Goal: Task Accomplishment & Management: Manage account settings

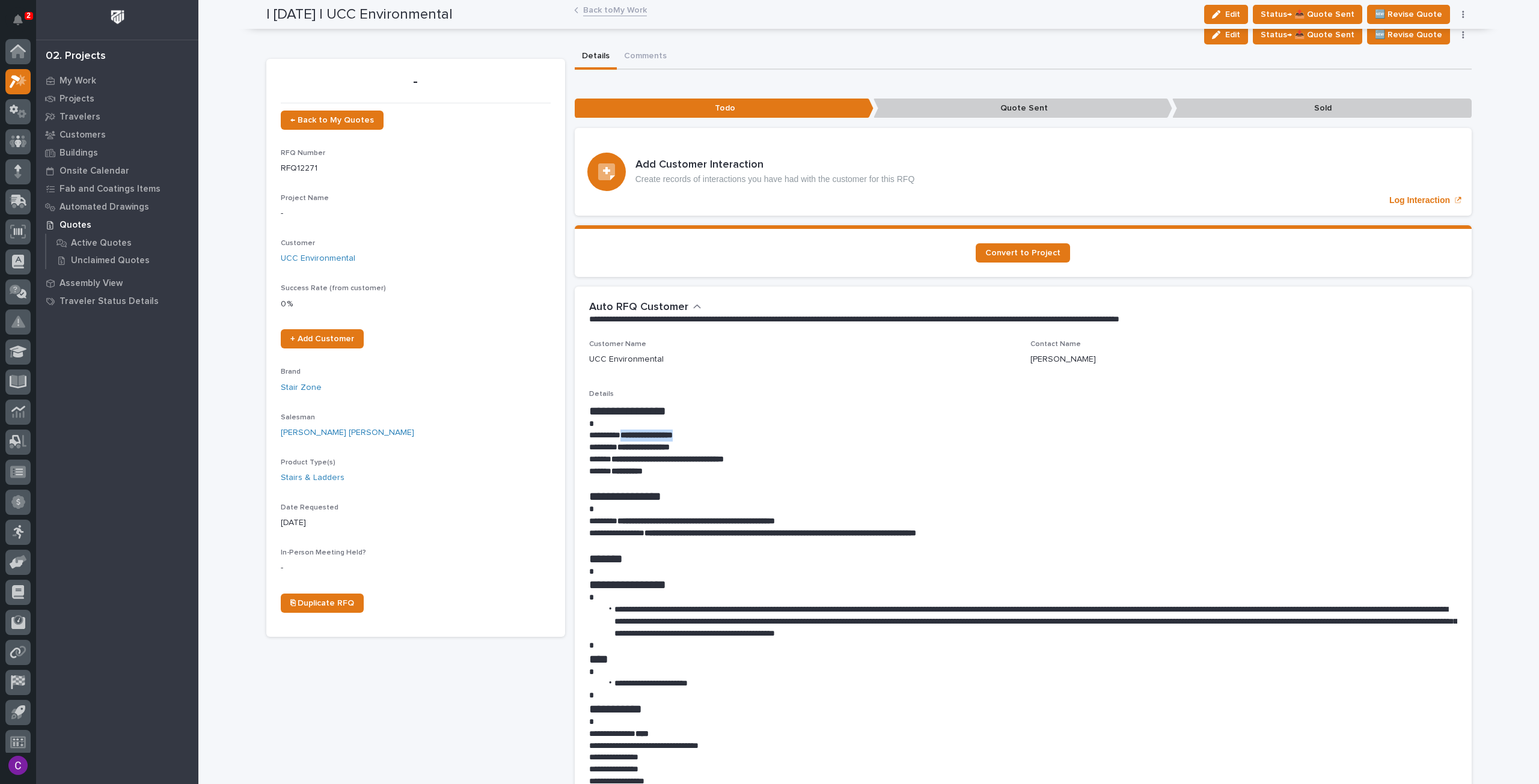
scroll to position [7, 0]
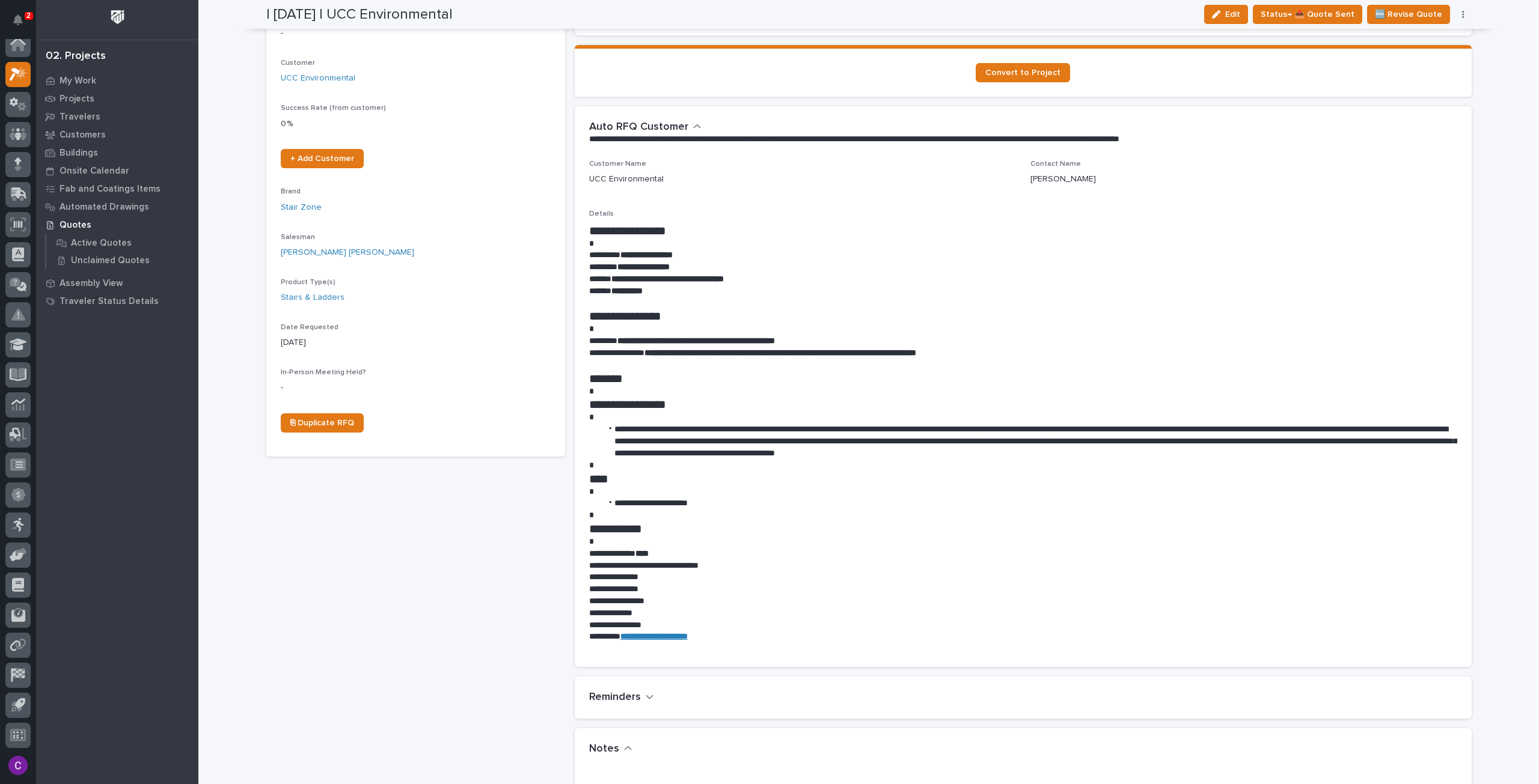
click at [698, 270] on p "**********" at bounding box center [1023, 267] width 868 height 12
drag, startPoint x: 773, startPoint y: 276, endPoint x: 608, endPoint y: 273, distance: 165.0
click at [608, 273] on p "**********" at bounding box center [1023, 279] width 868 height 12
copy strong "**********"
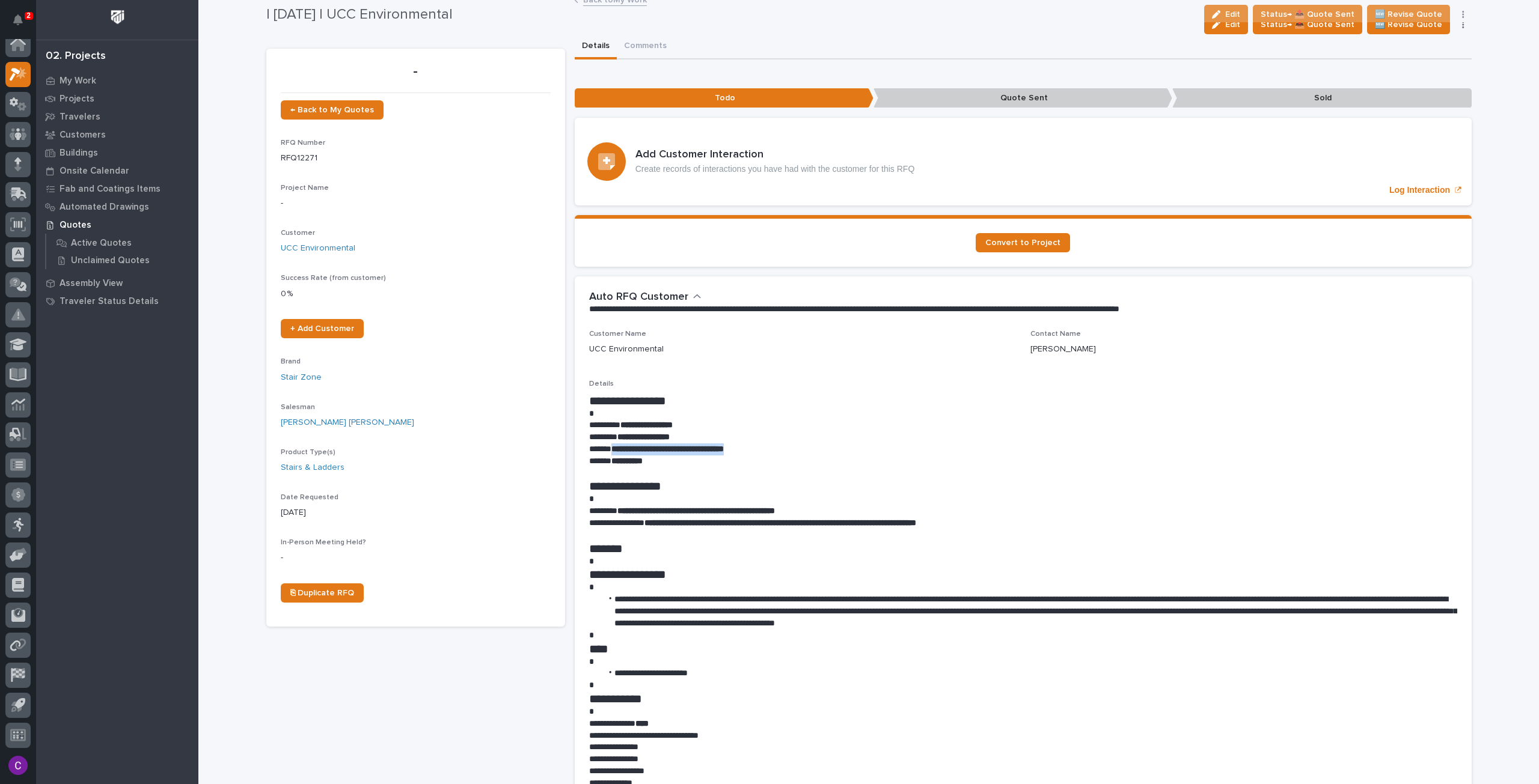
scroll to position [0, 0]
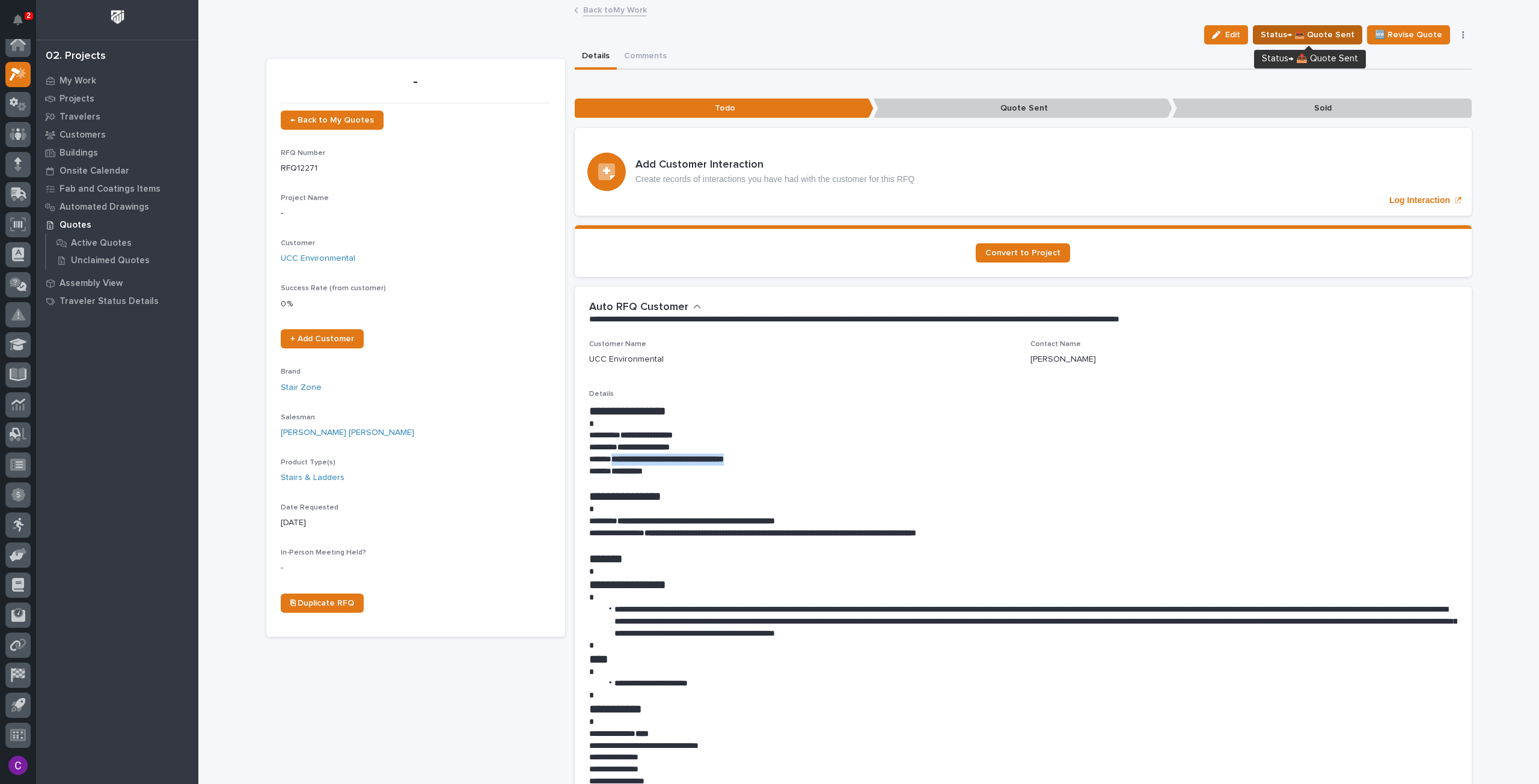
click at [1315, 38] on span "Status→ 📤 Quote Sent" at bounding box center [1307, 34] width 94 height 14
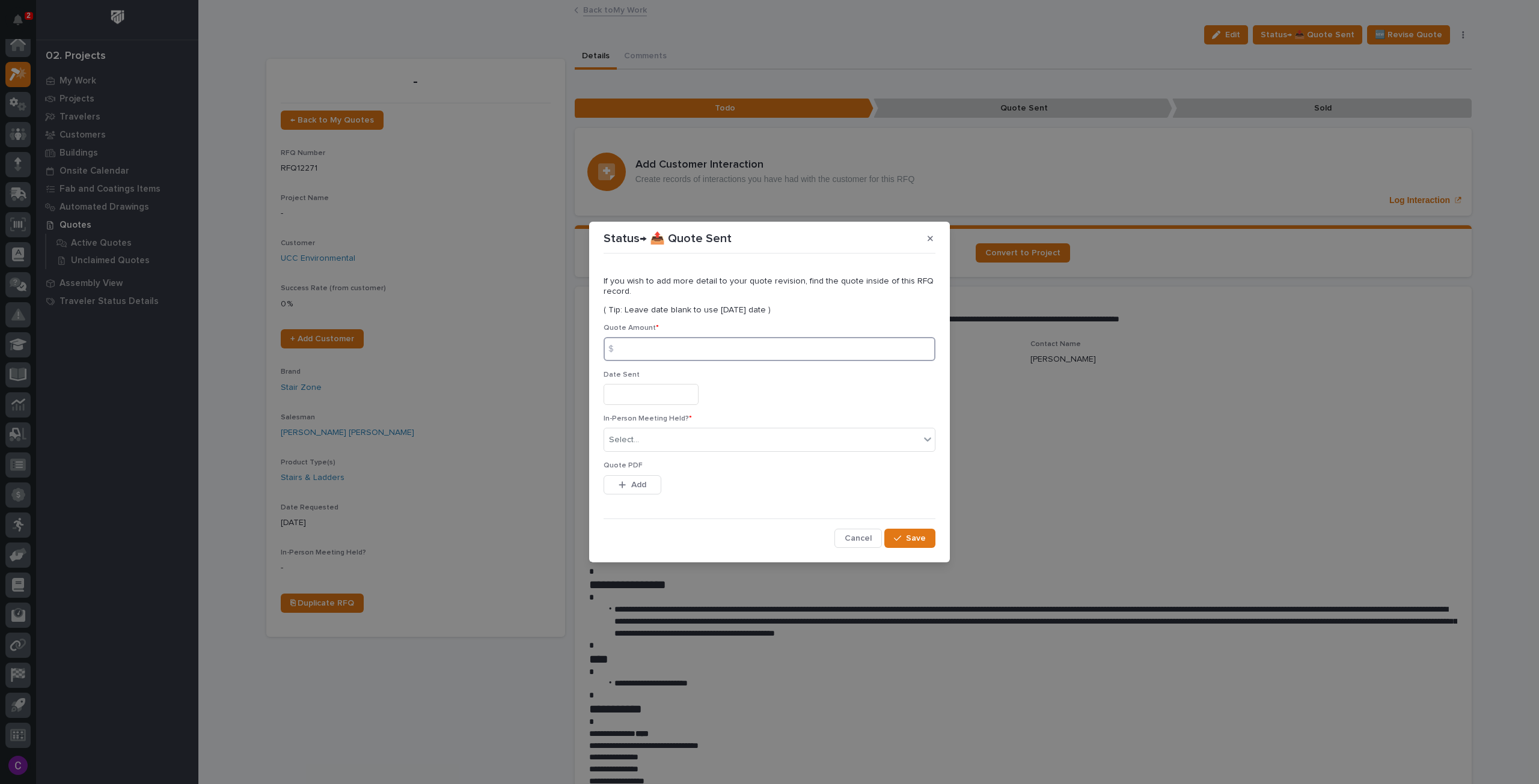
click at [694, 341] on input at bounding box center [769, 349] width 332 height 24
click at [689, 355] on input at bounding box center [769, 349] width 332 height 24
type input "3515"
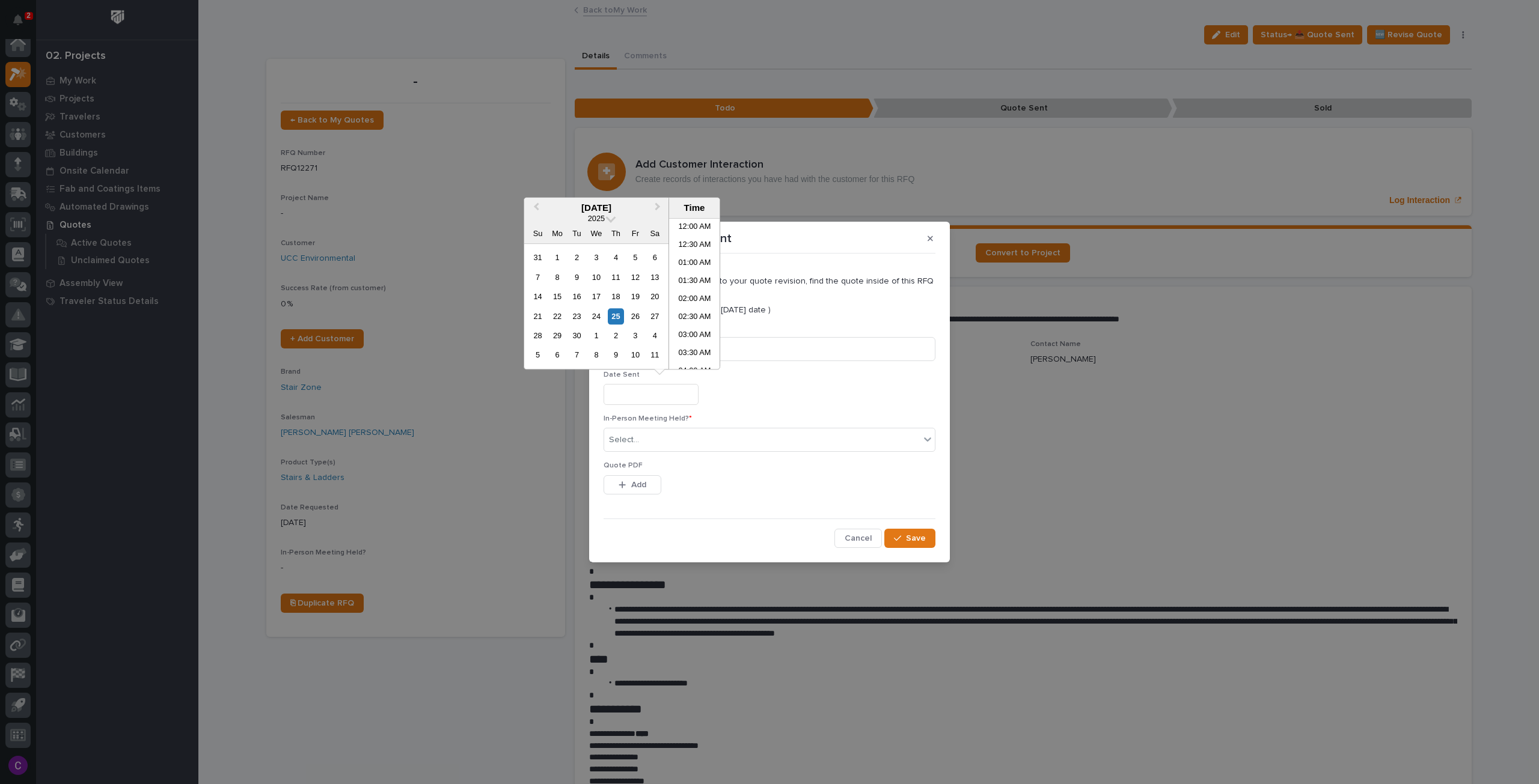
drag, startPoint x: 671, startPoint y: 405, endPoint x: 661, endPoint y: 388, distance: 19.7
click at [670, 404] on div "Date Sent" at bounding box center [769, 393] width 332 height 44
click at [661, 388] on input "text" at bounding box center [651, 394] width 95 height 21
click at [620, 316] on div "25" at bounding box center [615, 315] width 16 height 16
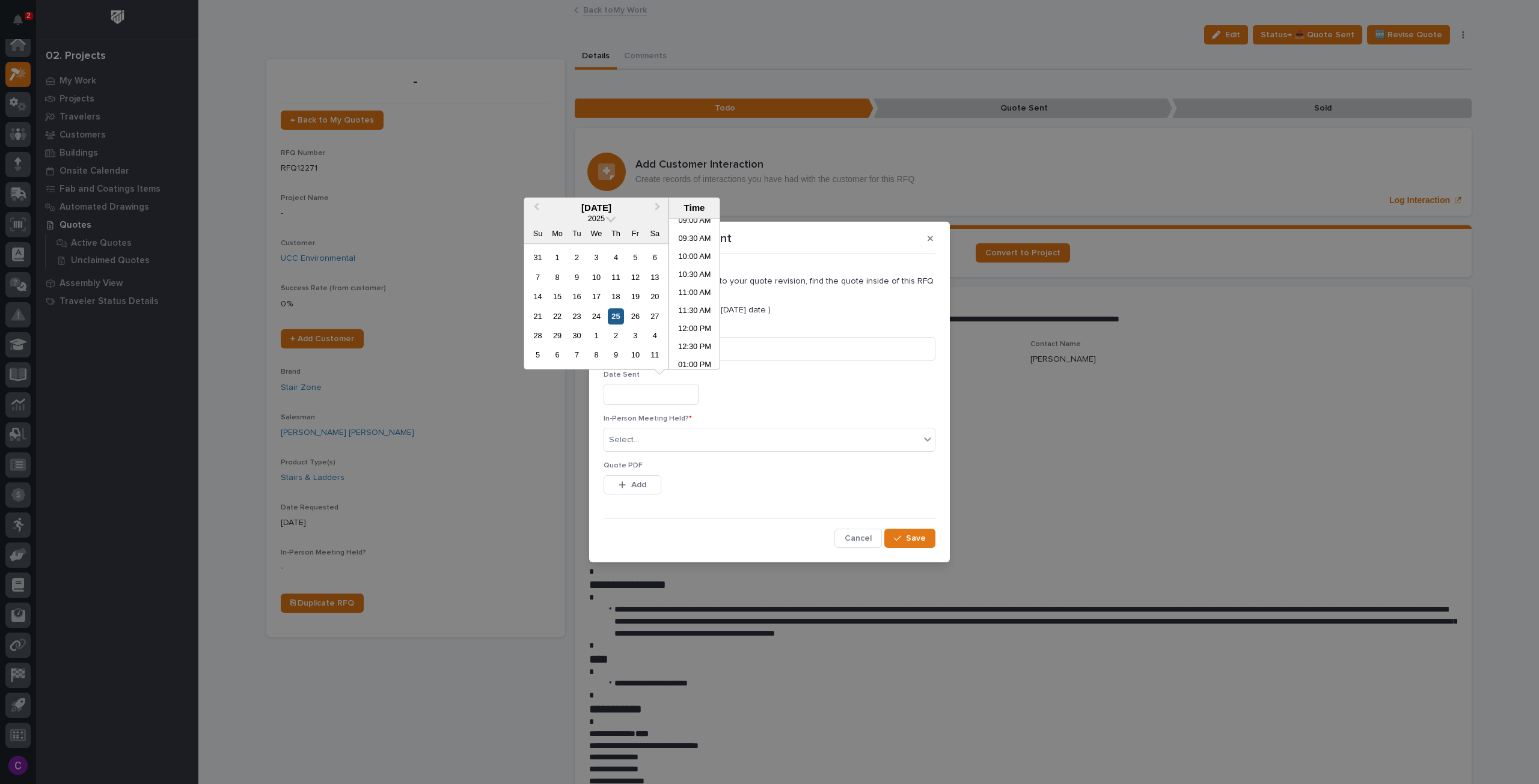
type input "**********"
click at [722, 441] on div "Select..." at bounding box center [761, 440] width 316 height 20
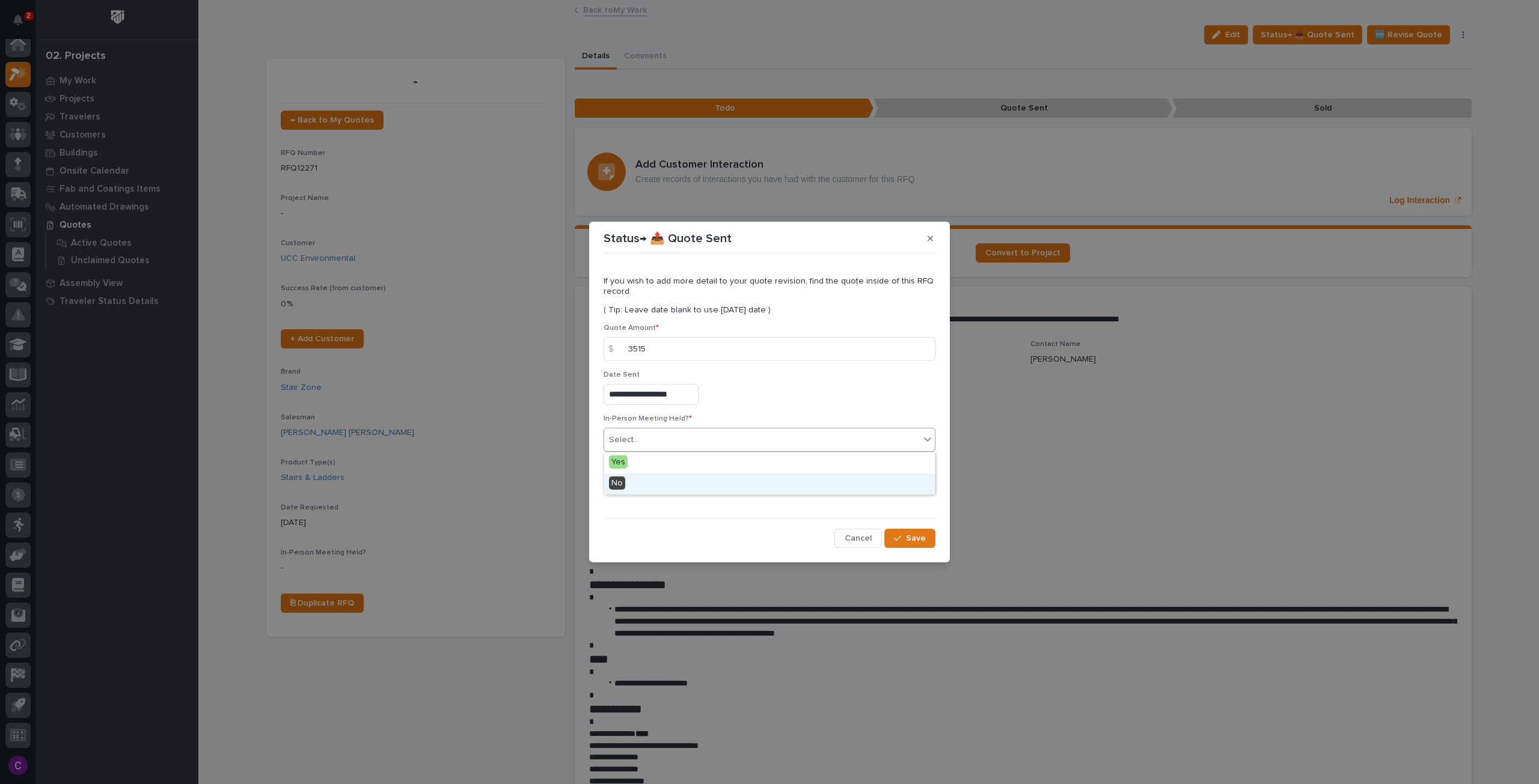
click at [718, 490] on div "No" at bounding box center [769, 484] width 331 height 21
click at [632, 482] on span "Add" at bounding box center [639, 485] width 15 height 11
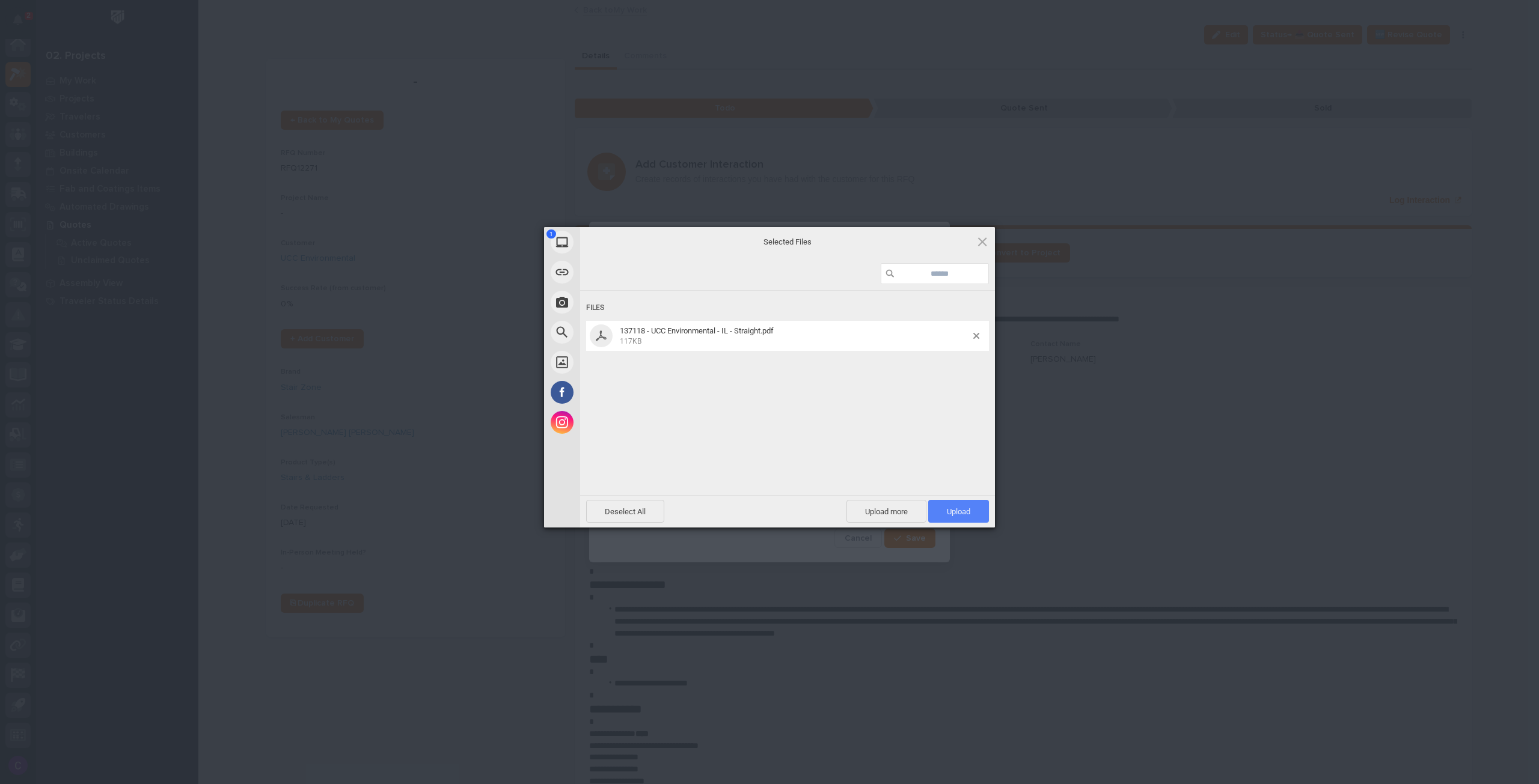
click at [960, 517] on span "Upload 1" at bounding box center [958, 511] width 60 height 23
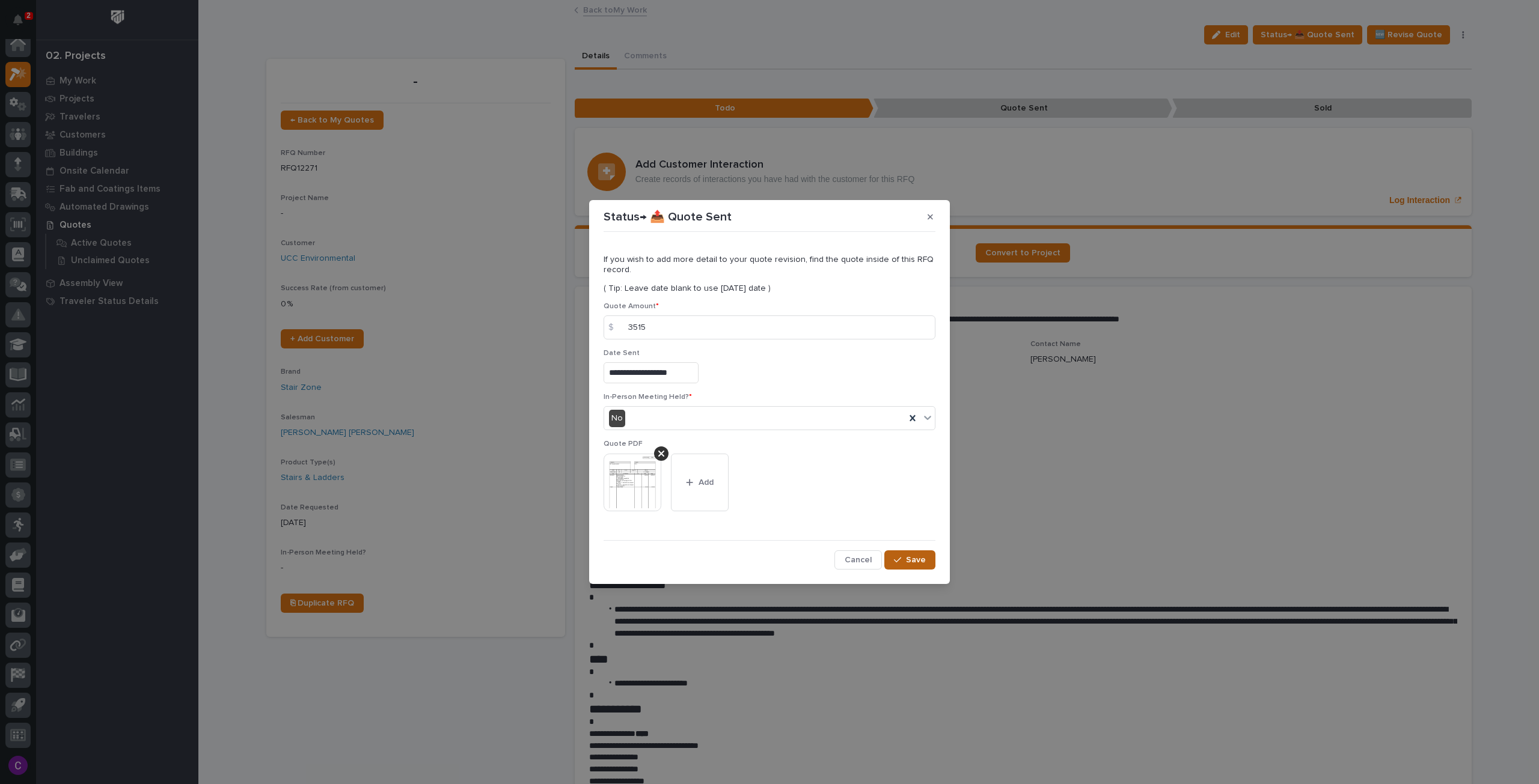
click at [911, 554] on span "Save" at bounding box center [915, 560] width 20 height 11
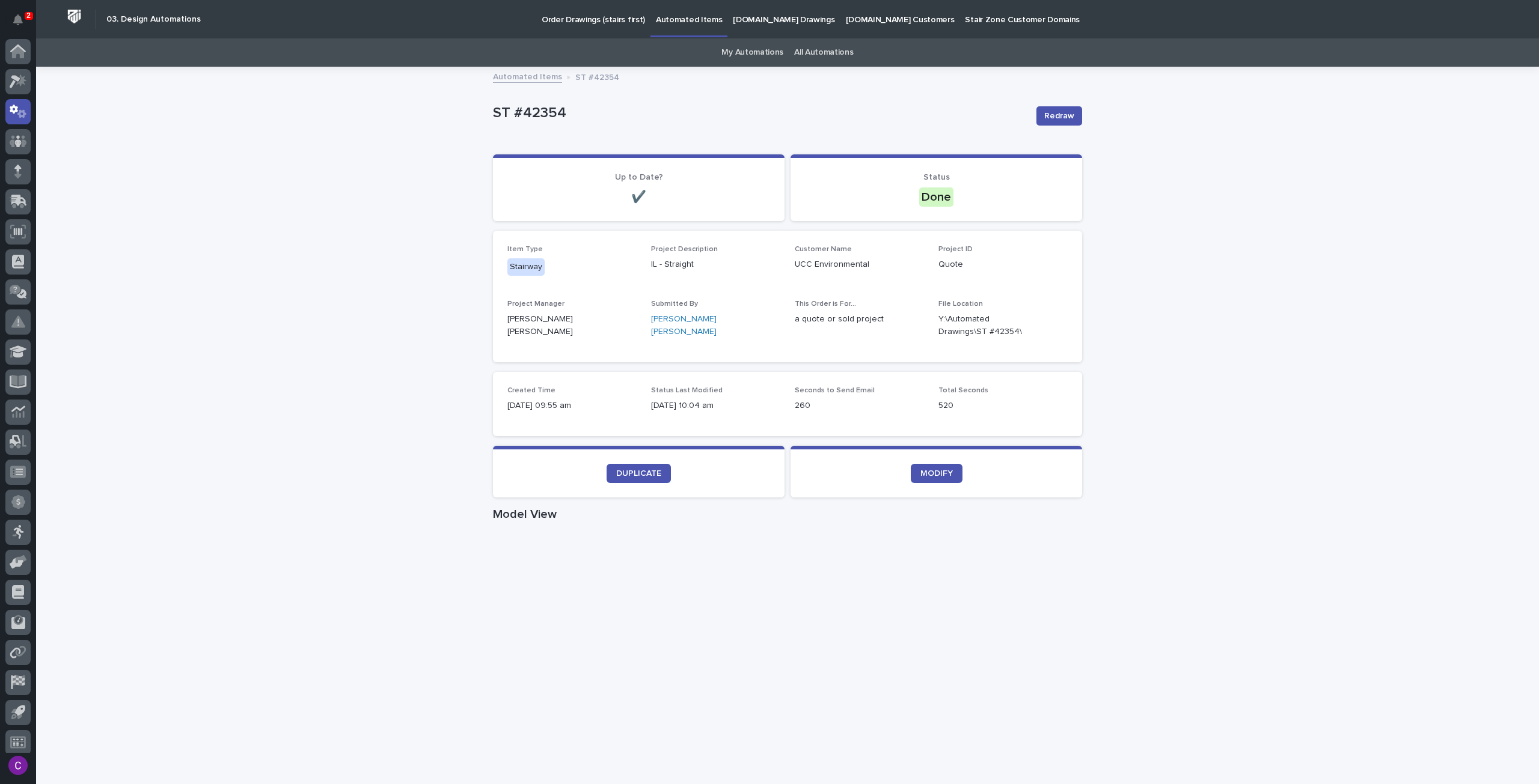
click at [382, 177] on div "Loading... Saving… Loading... Saving… ST #42354 Redraw ST #42354 Redraw Sorry, …" at bounding box center [787, 696] width 1502 height 1256
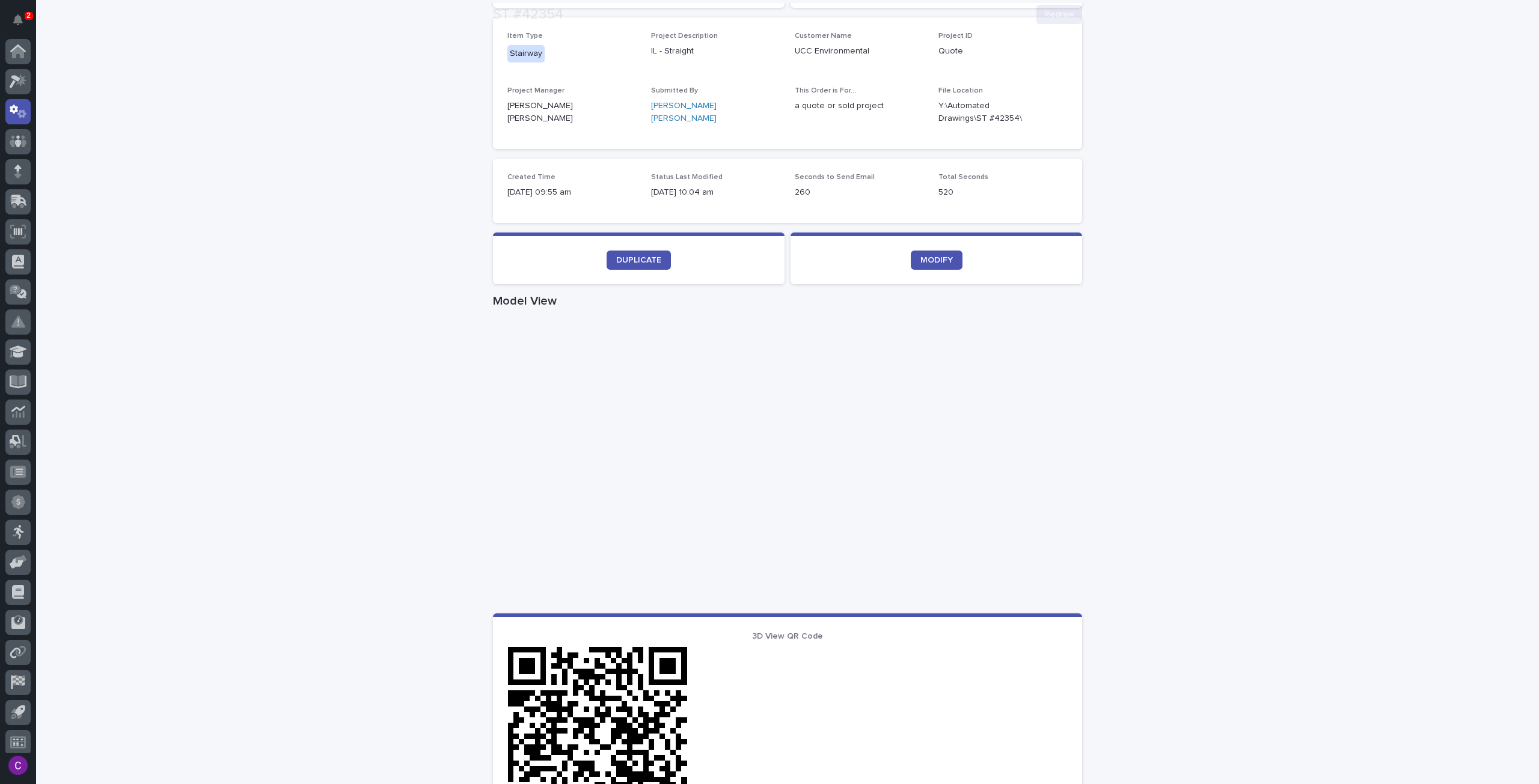
scroll to position [241, 0]
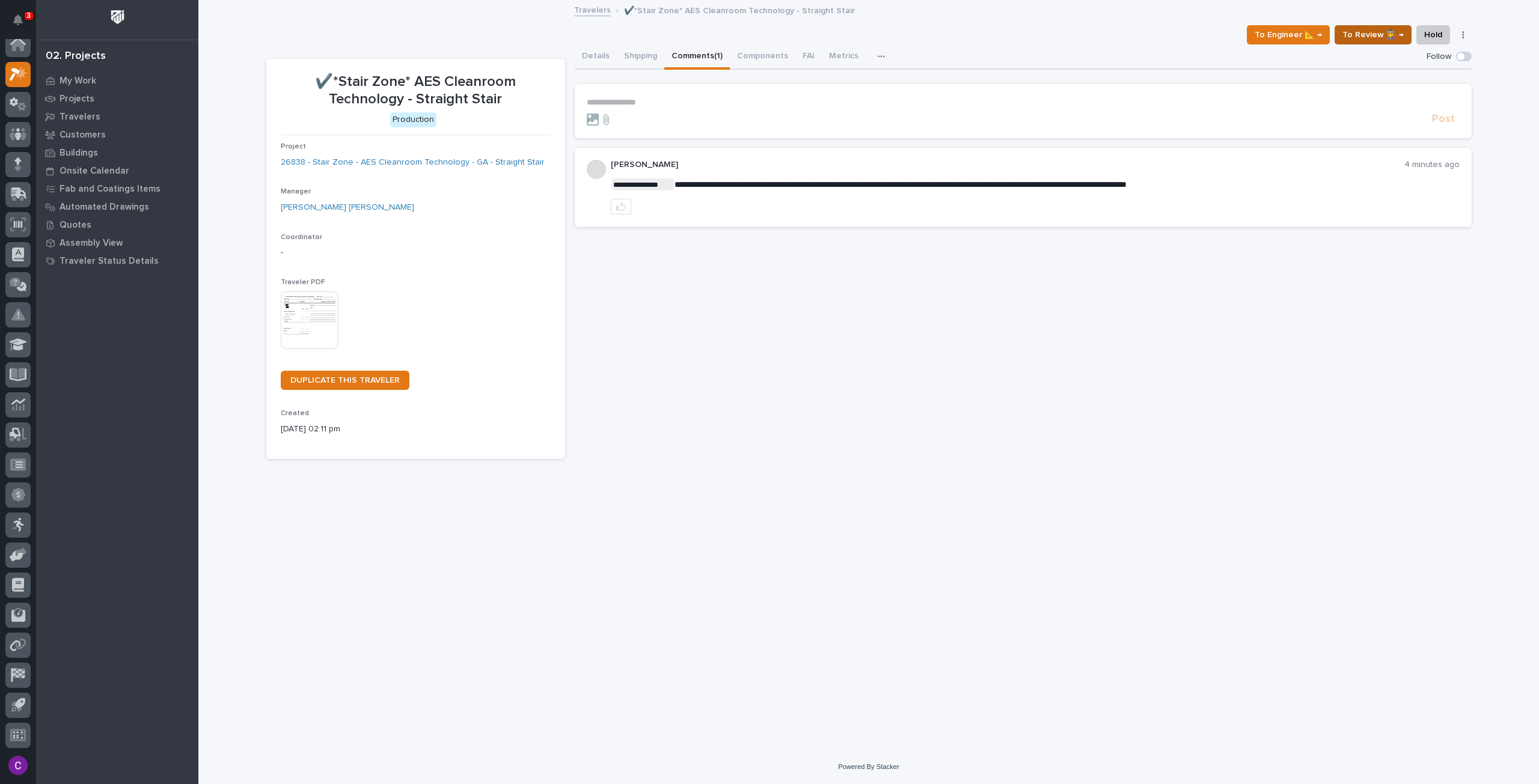
click at [1372, 38] on span "To Review 👨‍🏭 →" at bounding box center [1373, 34] width 61 height 14
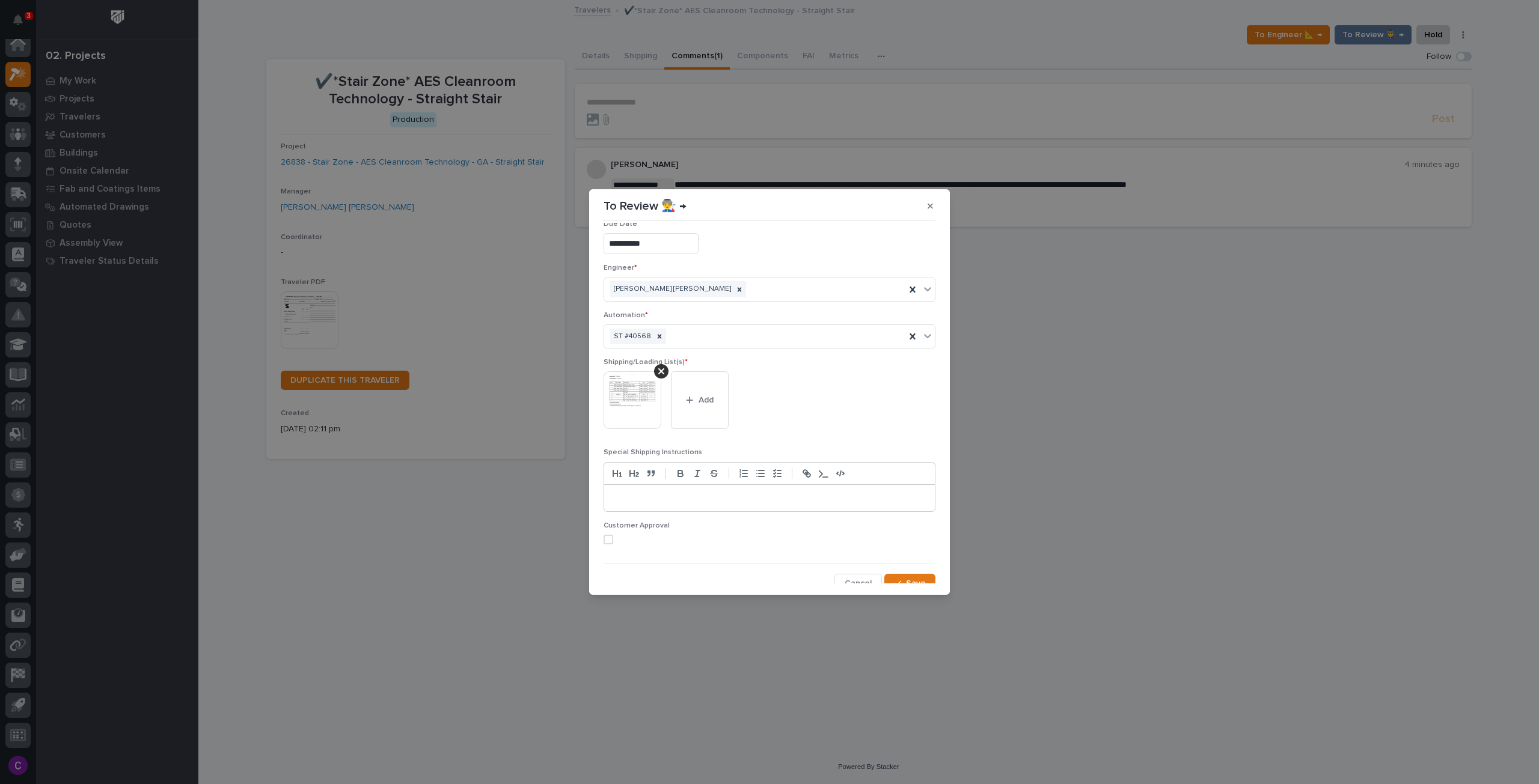
scroll to position [23, 0]
click at [906, 572] on span "Save" at bounding box center [915, 576] width 20 height 11
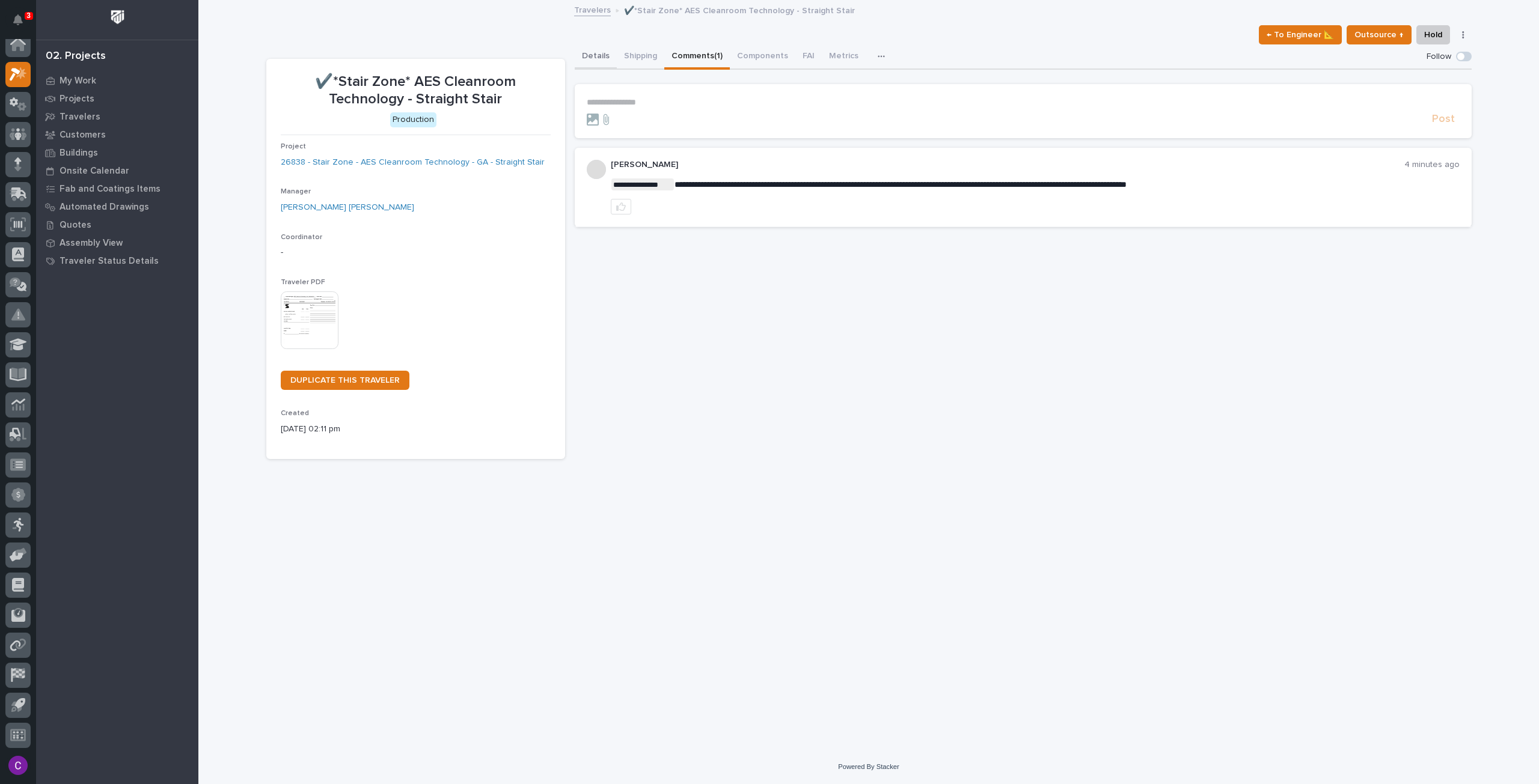
click at [599, 54] on button "Details" at bounding box center [595, 57] width 42 height 26
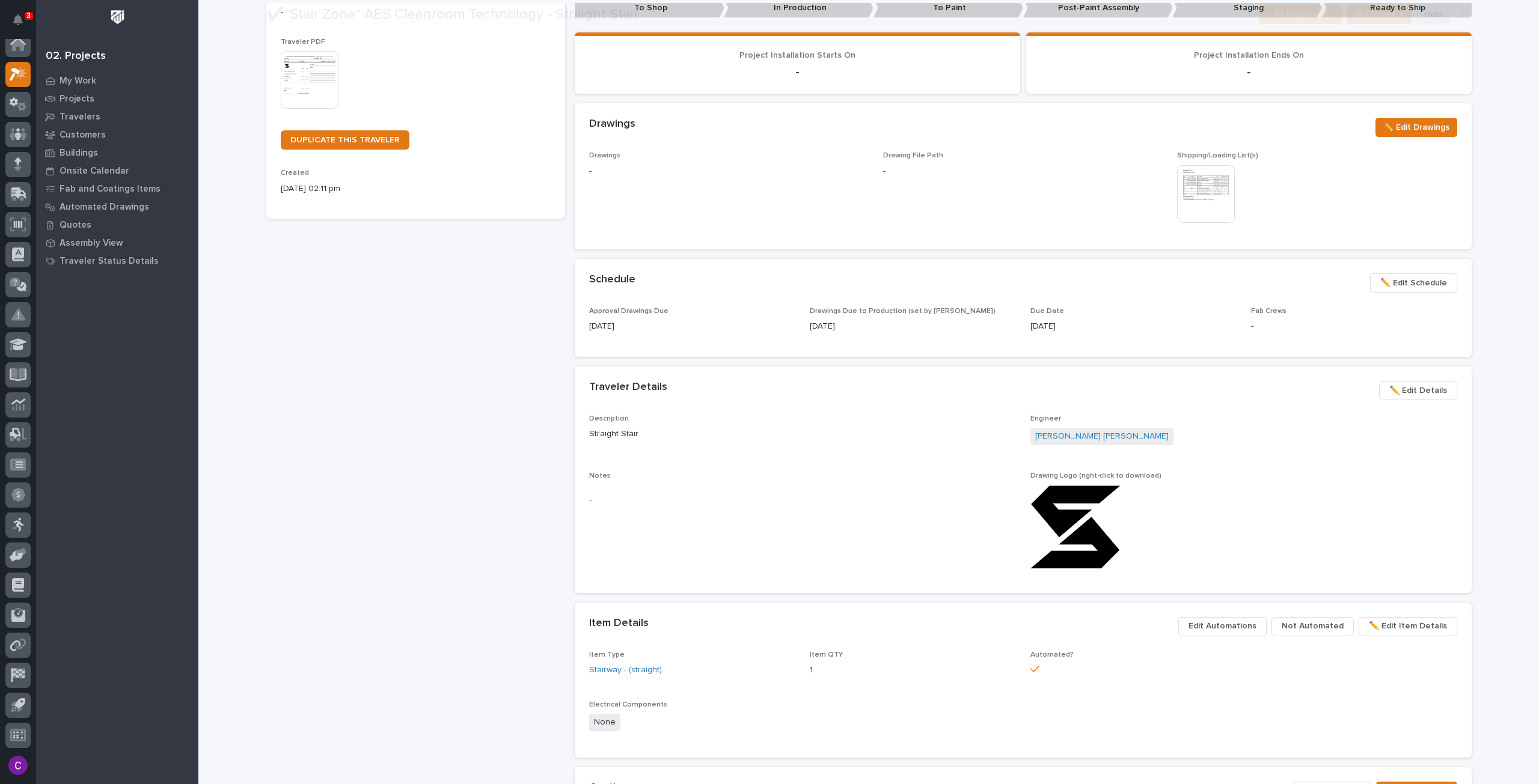
scroll to position [685, 0]
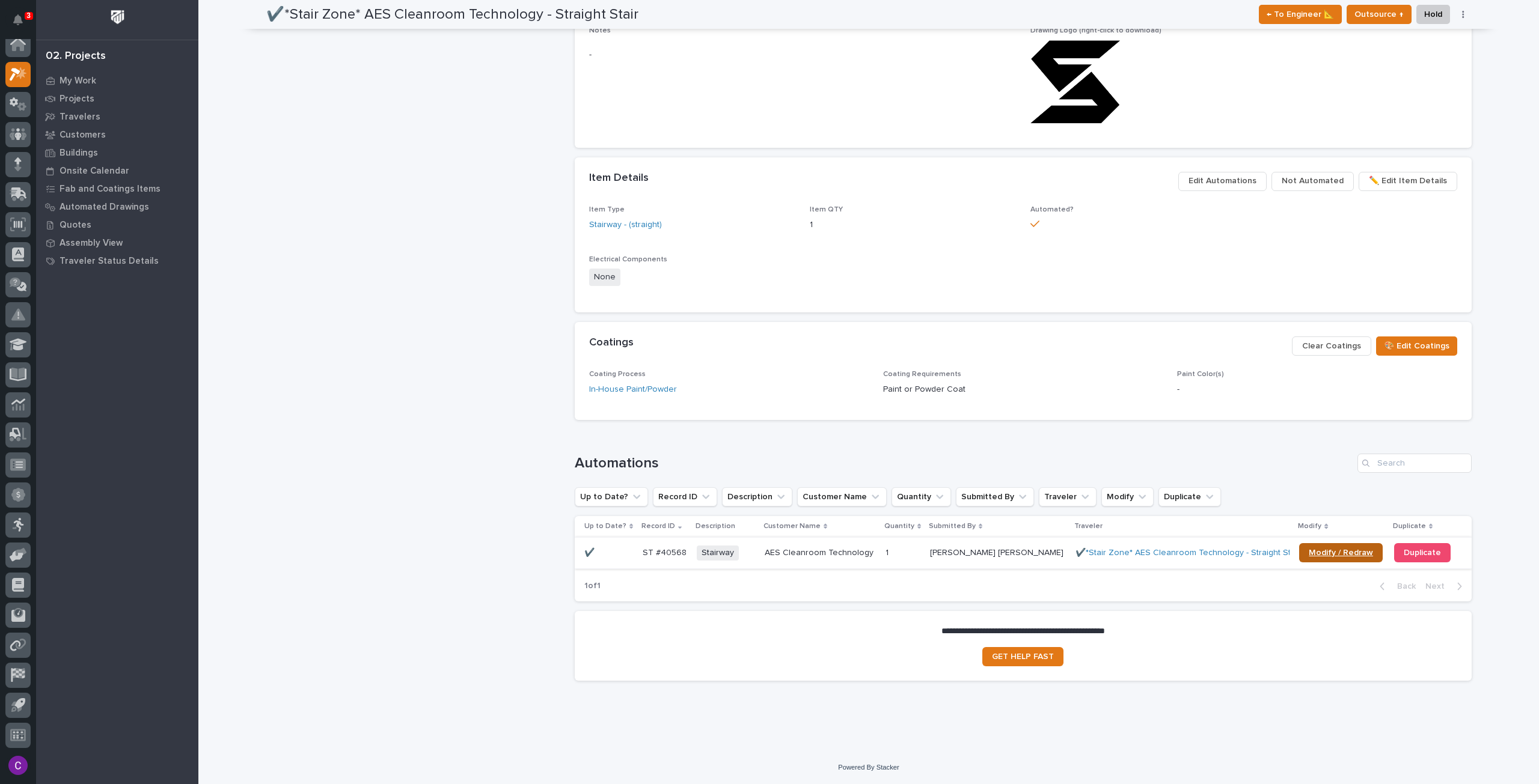
click at [1328, 555] on span "Modify / Redraw" at bounding box center [1341, 553] width 65 height 9
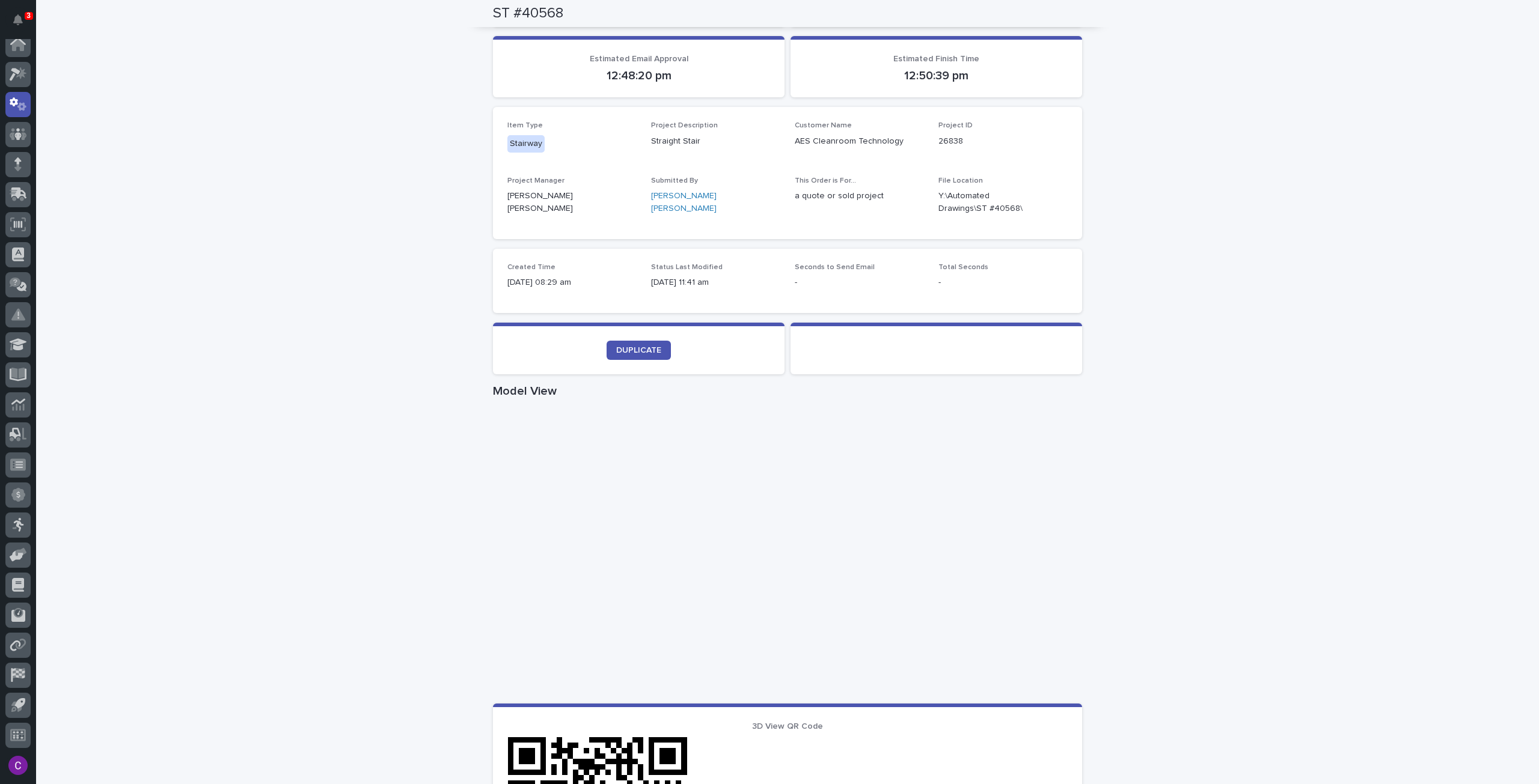
scroll to position [202, 0]
